Goal: Communication & Community: Answer question/provide support

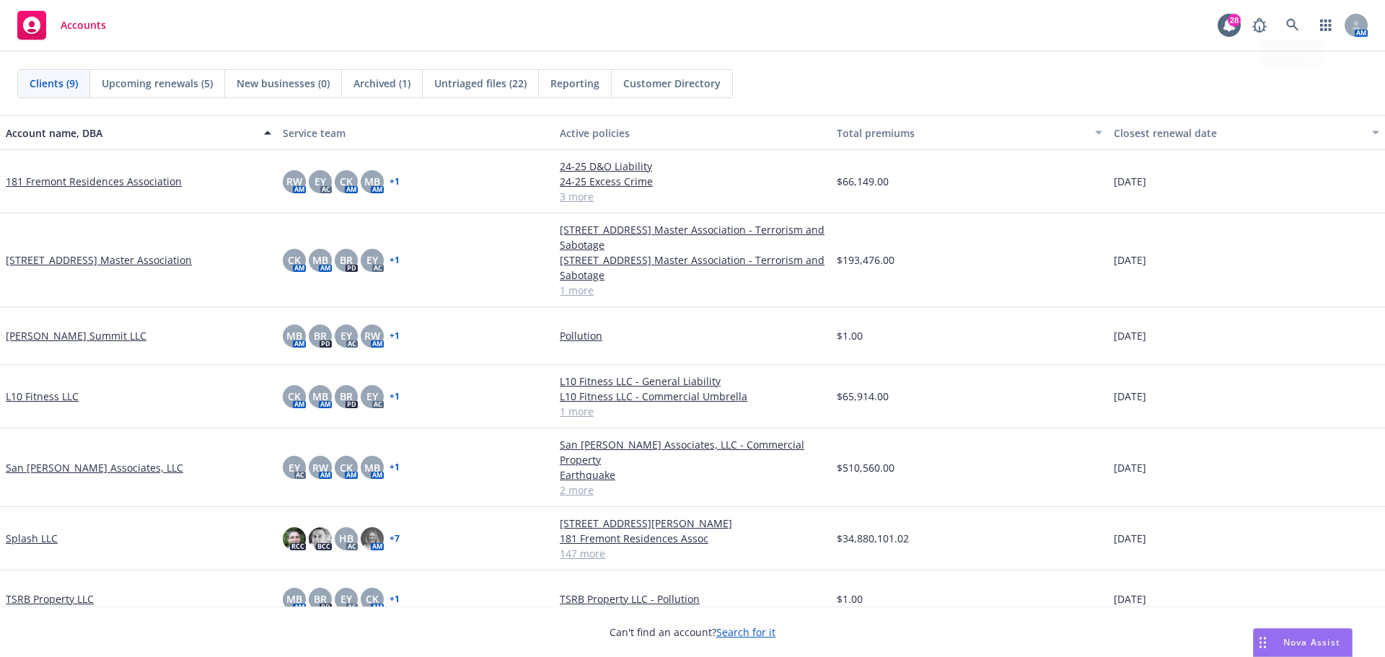
scroll to position [112, 0]
click at [72, 19] on span "Accounts" at bounding box center [83, 25] width 45 height 12
click at [1292, 635] on div "Nova Assist" at bounding box center [1303, 642] width 98 height 27
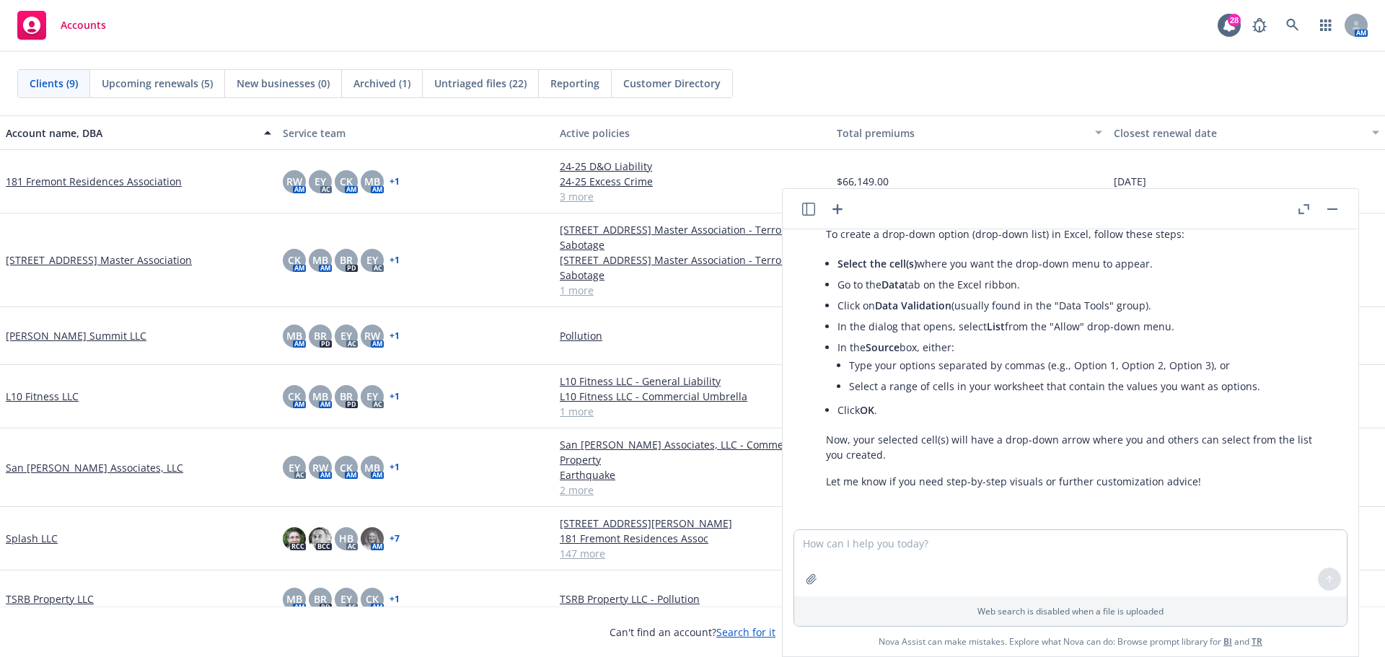
click at [840, 207] on icon "button" at bounding box center [837, 209] width 17 height 17
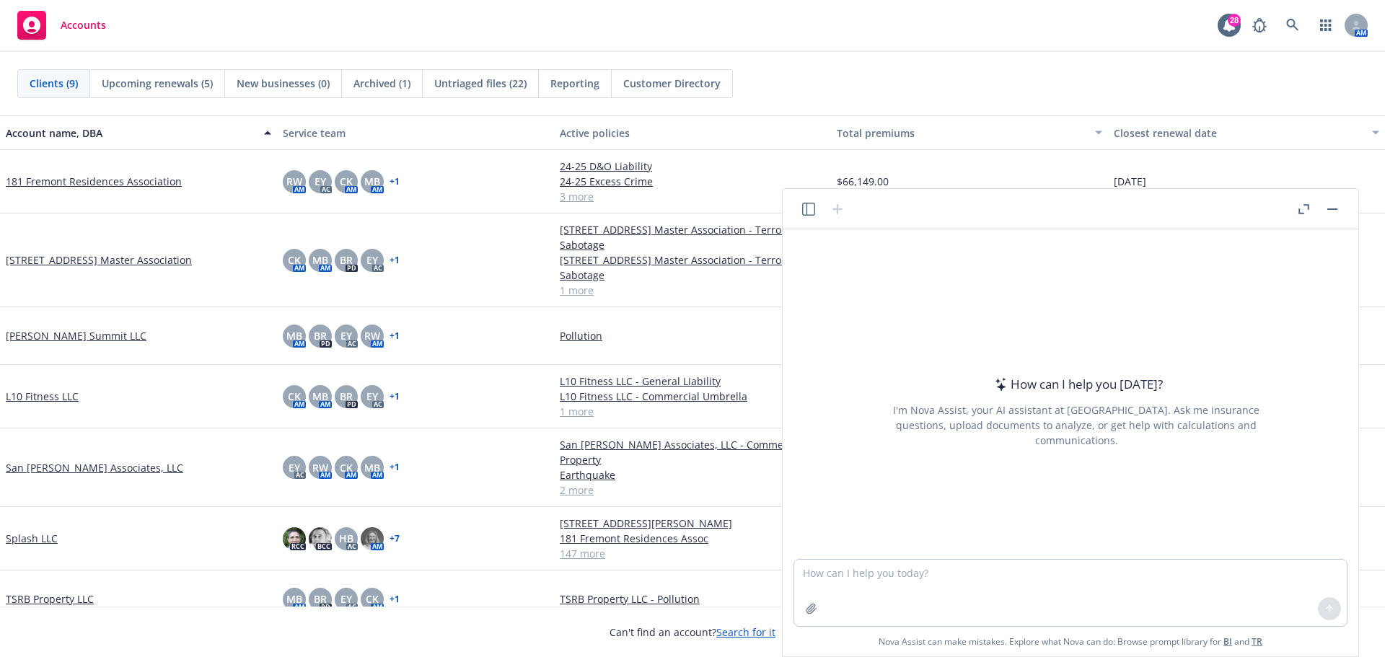
click at [883, 574] on textarea at bounding box center [1070, 593] width 553 height 66
click at [1095, 572] on textarea "can you scan the document for these specific words" at bounding box center [1070, 593] width 553 height 66
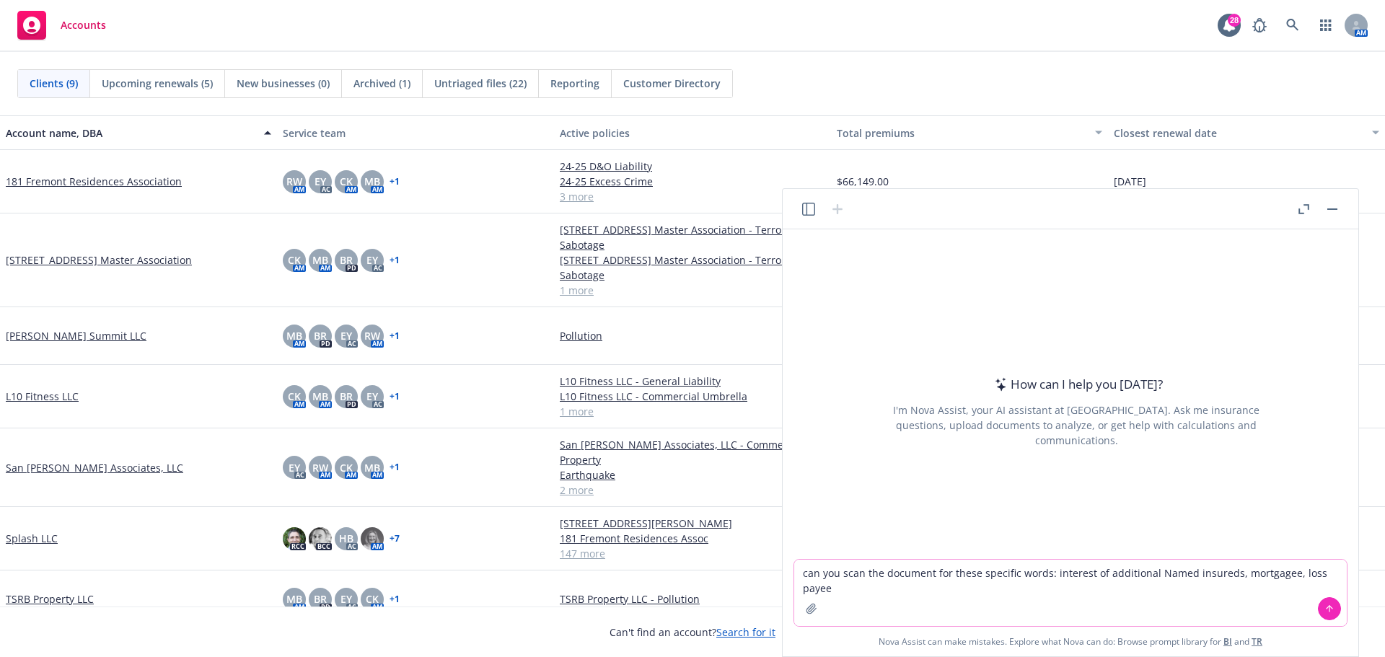
type textarea "can you scan the document for these specific words: interest of additional Name…"
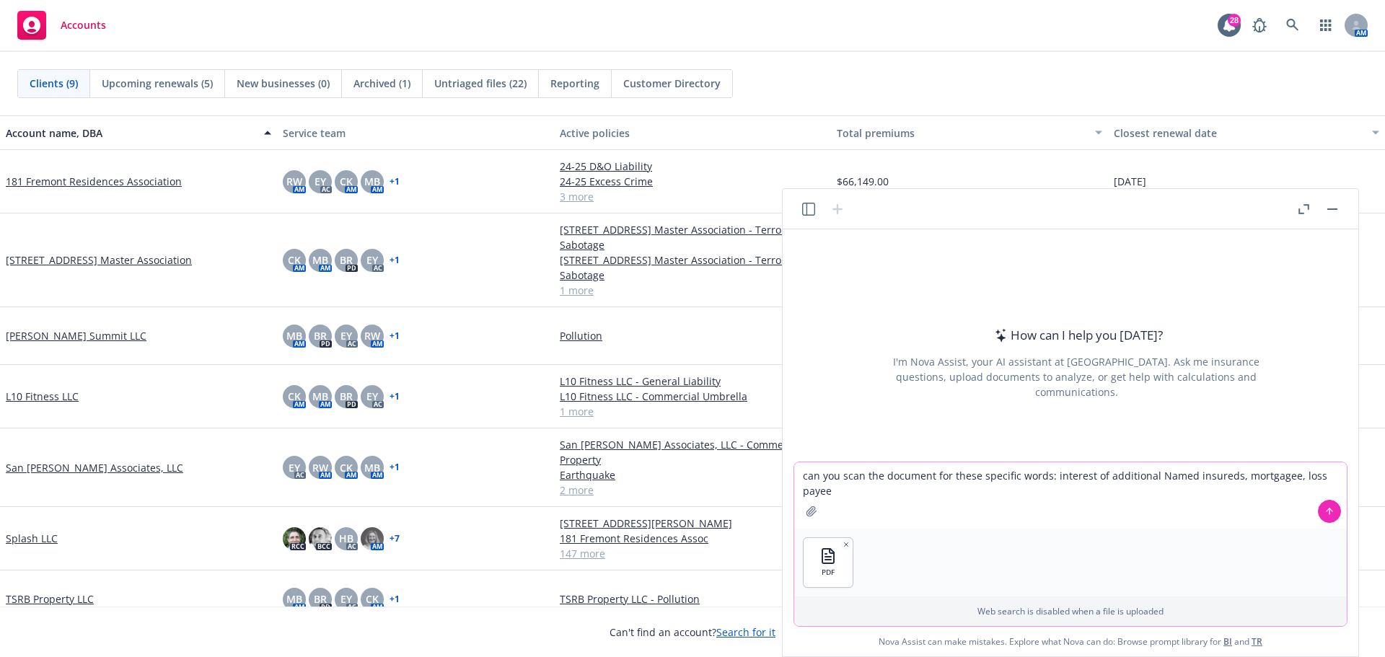
click at [1326, 510] on icon at bounding box center [1329, 511] width 10 height 10
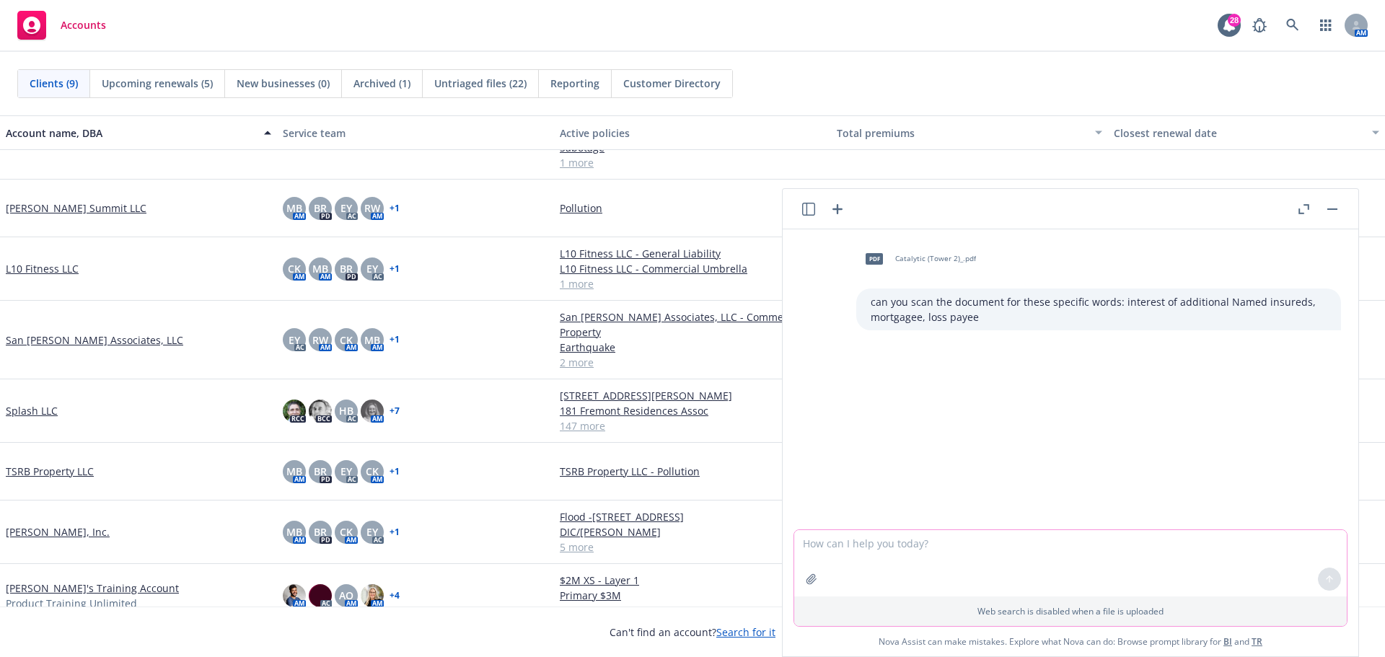
scroll to position [0, 0]
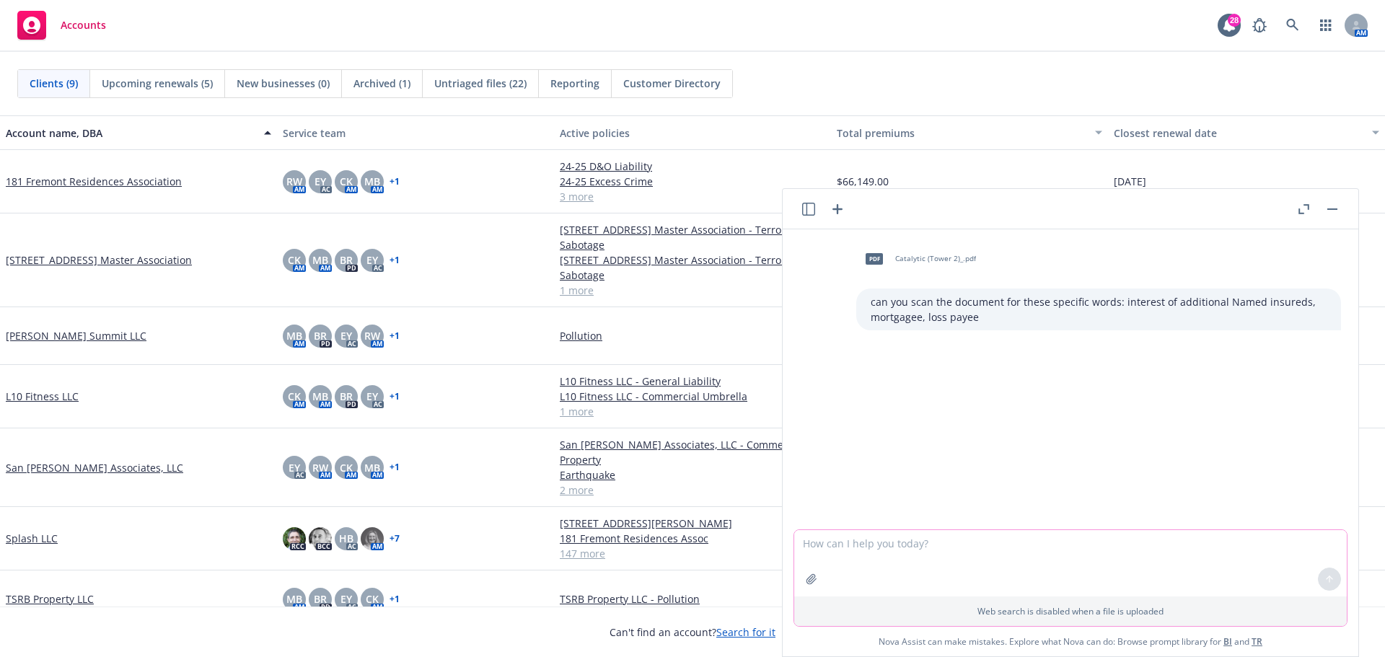
click at [959, 553] on textarea at bounding box center [1070, 563] width 553 height 66
type textarea "did you find any matches?"
